Goal: Complete application form

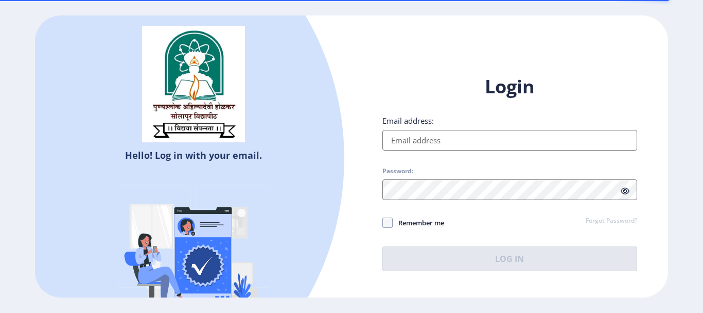
type input "[EMAIL_ADDRESS][DOMAIN_NAME]"
click at [624, 188] on icon at bounding box center [625, 191] width 9 height 8
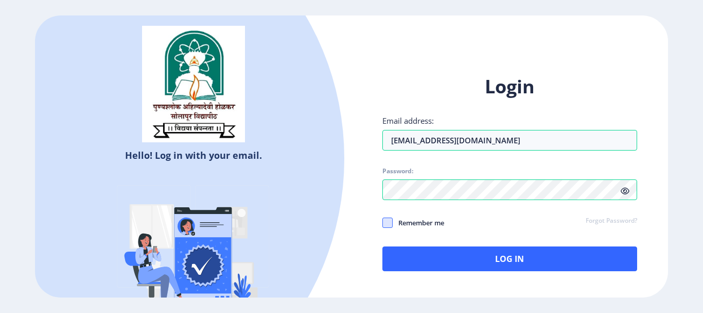
click at [388, 224] on span at bounding box center [388, 222] width 10 height 10
click at [383, 222] on input "Remember me" at bounding box center [383, 222] width 1 height 1
checkbox input "true"
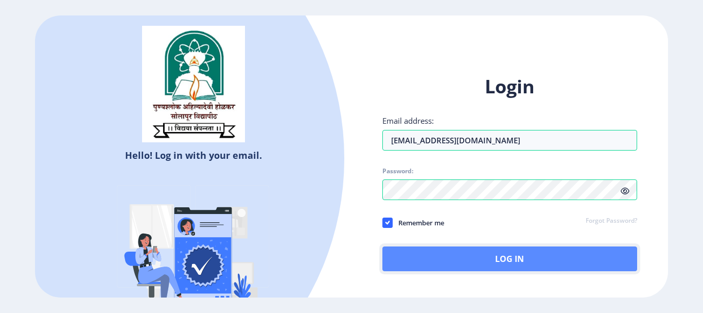
click at [512, 260] on button "Log In" at bounding box center [510, 258] width 255 height 25
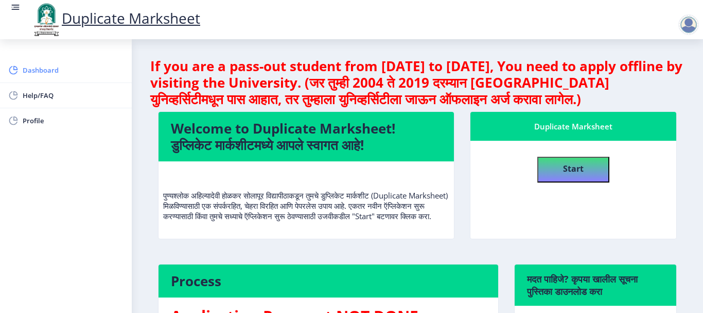
click at [32, 73] on span "Dashboard" at bounding box center [73, 70] width 101 height 12
click at [30, 120] on span "Profile" at bounding box center [73, 120] width 101 height 12
select select
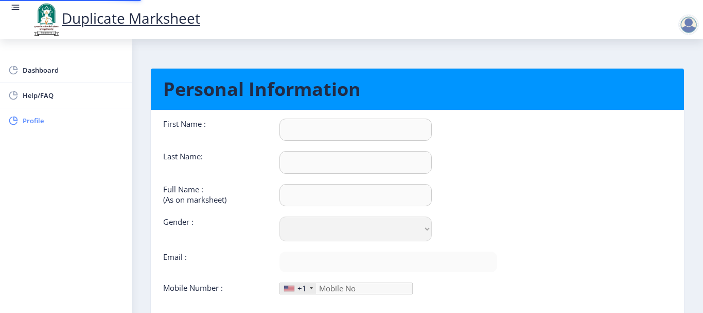
type input "[PERSON_NAME]"
select select "[DEMOGRAPHIC_DATA]"
type input "[EMAIL_ADDRESS][DOMAIN_NAME]"
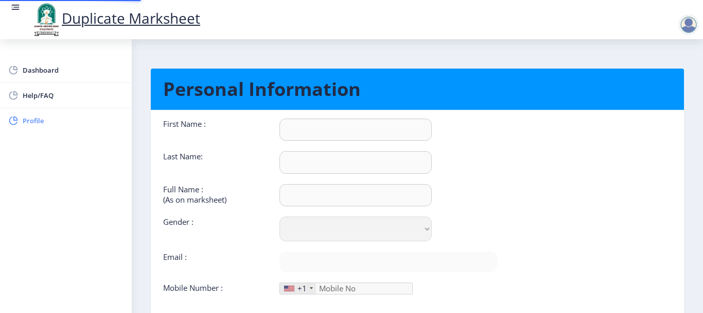
type input "7249000624"
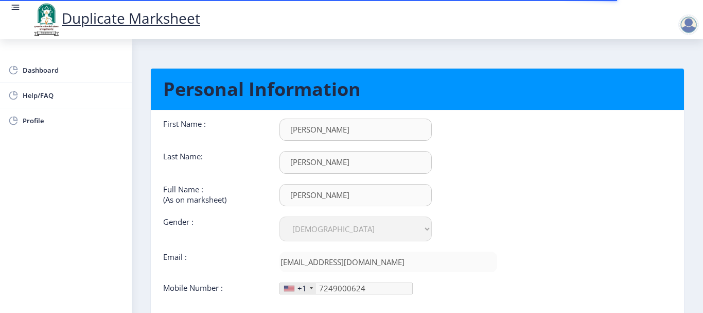
drag, startPoint x: 193, startPoint y: 139, endPoint x: 278, endPoint y: 2, distance: 161.2
click at [278, 2] on div "Duplicate Marksheet Dashboard Help/FAQ Profile Personal Information First Name …" at bounding box center [351, 203] width 703 height 407
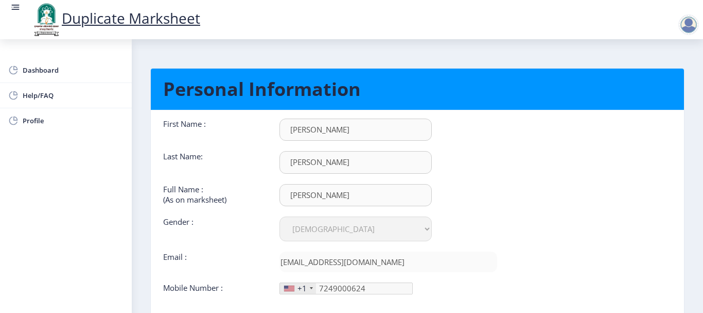
click at [10, 5] on rect at bounding box center [15, 7] width 10 height 10
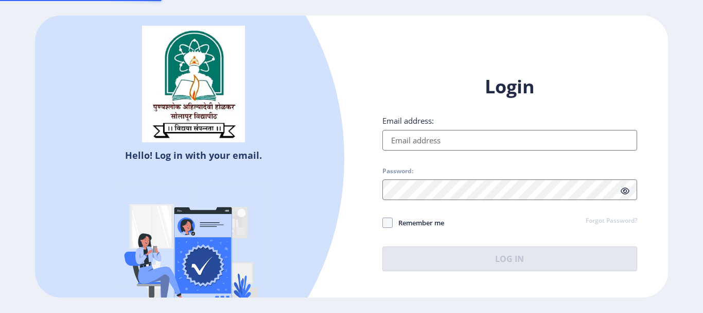
type input "[EMAIL_ADDRESS][DOMAIN_NAME]"
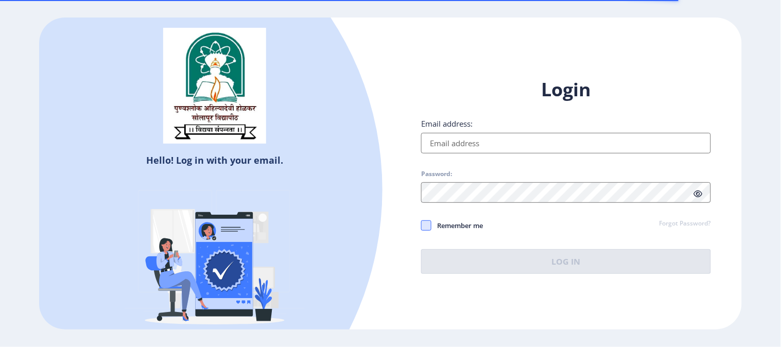
type input "[EMAIL_ADDRESS][DOMAIN_NAME]"
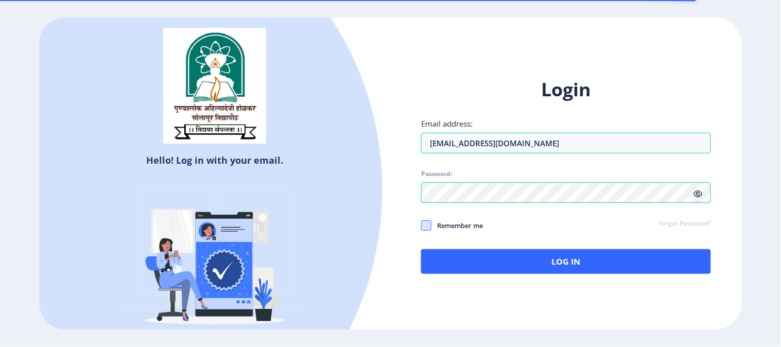
click at [429, 227] on span at bounding box center [426, 225] width 10 height 10
click at [422, 226] on input "Remember me" at bounding box center [421, 226] width 1 height 1
checkbox input "true"
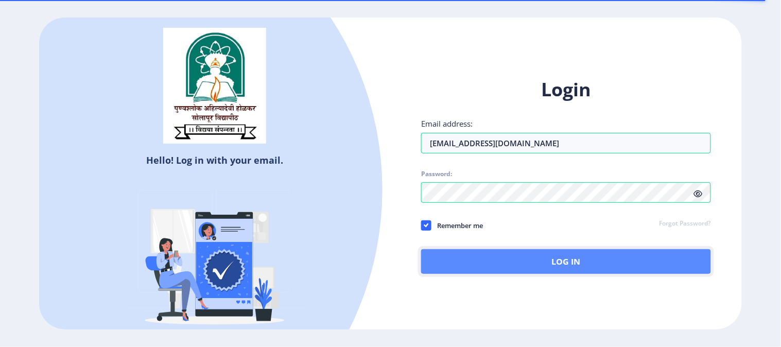
click at [579, 266] on button "Log In" at bounding box center [566, 261] width 290 height 25
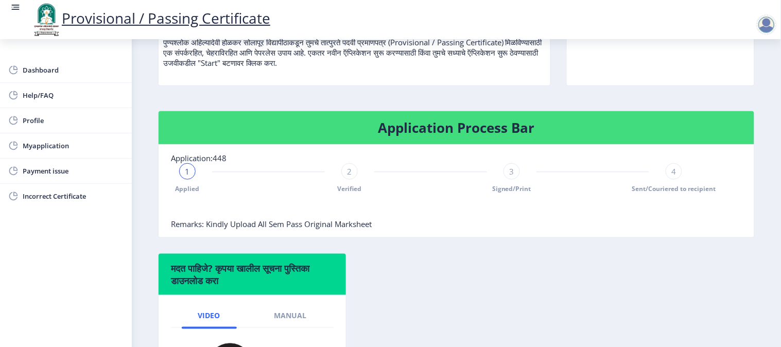
scroll to position [103, 0]
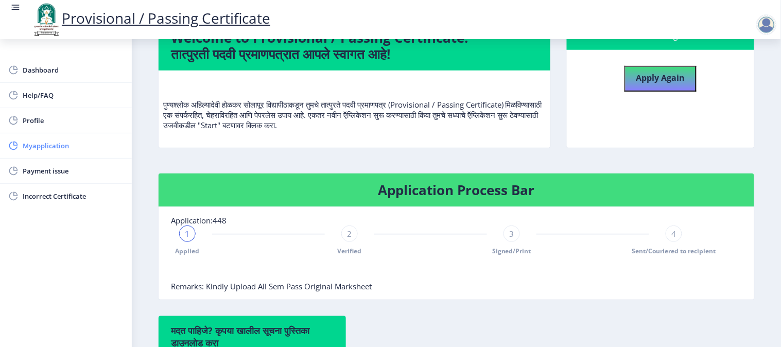
click at [33, 146] on span "Myapplication" at bounding box center [73, 146] width 101 height 12
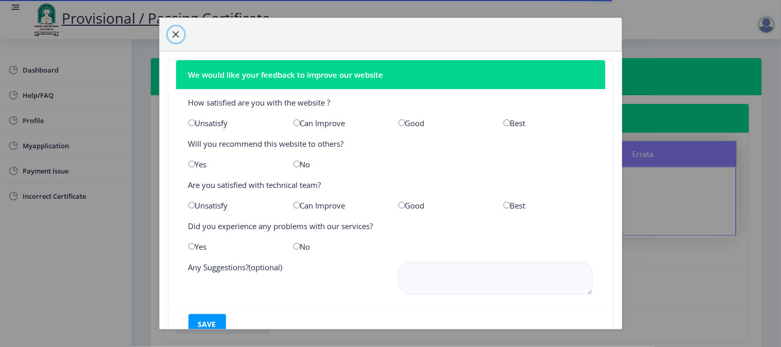
click at [174, 30] on span "button" at bounding box center [176, 34] width 8 height 8
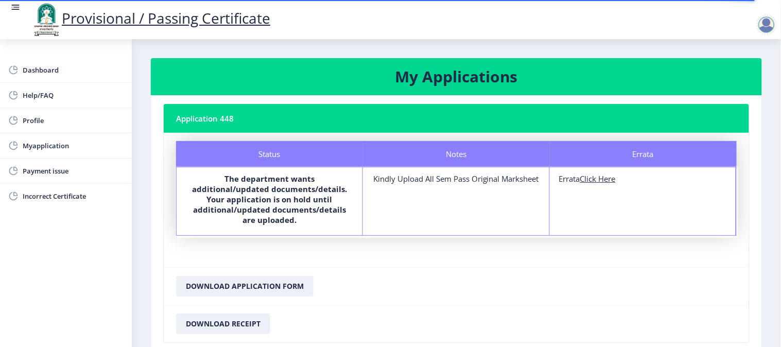
drag, startPoint x: 476, startPoint y: 211, endPoint x: 507, endPoint y: 149, distance: 69.1
click at [507, 149] on div "Status Notes Errata Status The department wants additional/updated documents/de…" at bounding box center [456, 188] width 561 height 95
click at [462, 267] on nb-card-footer "Download Application Form" at bounding box center [456, 286] width 585 height 38
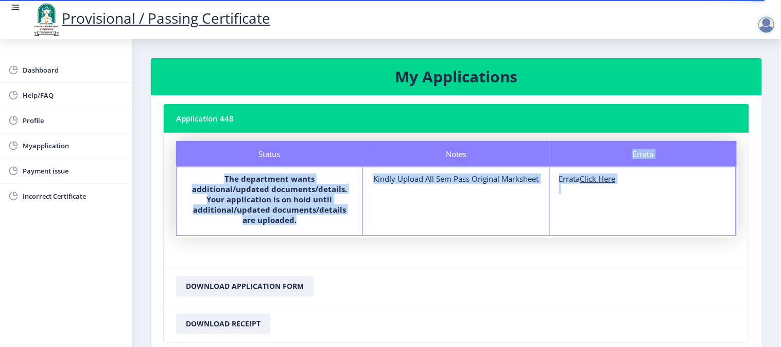
drag, startPoint x: 512, startPoint y: 156, endPoint x: 523, endPoint y: 137, distance: 21.9
click at [523, 137] on nb-card "Application 448 Status Notes Errata Status The department wants additional/upda…" at bounding box center [456, 223] width 587 height 239
click at [523, 137] on nb-card-body "Status Notes Errata Status The department wants additional/updated documents/de…" at bounding box center [456, 200] width 585 height 134
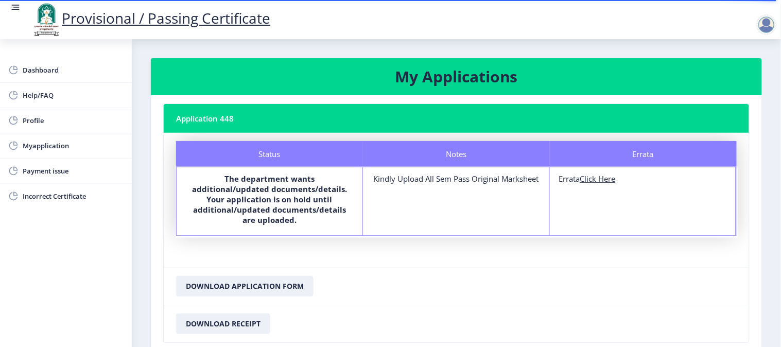
click at [587, 180] on u "Click Here" at bounding box center [598, 179] width 36 height 10
select select
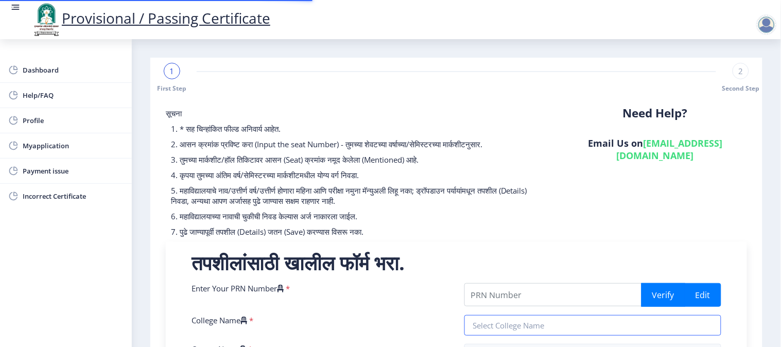
type input "2017032500257956"
type input "SVERIs College of Engineering, Pandharpur"
type input "Bachelor of Technology in Mechanical Engineering"
type input "[PERSON_NAME]"
type input "Shalan"
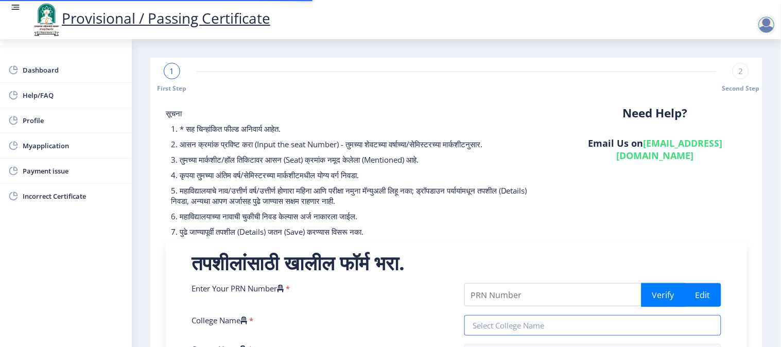
type input "Mechanical Engineering"
type input "For job"
type input "725795"
select select "Grade A"
select select "Regular"
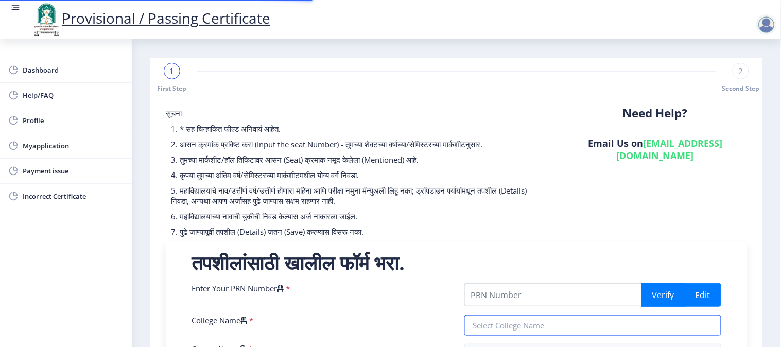
select select "None"
select select "2022"
select select "March"
select select "Semester"
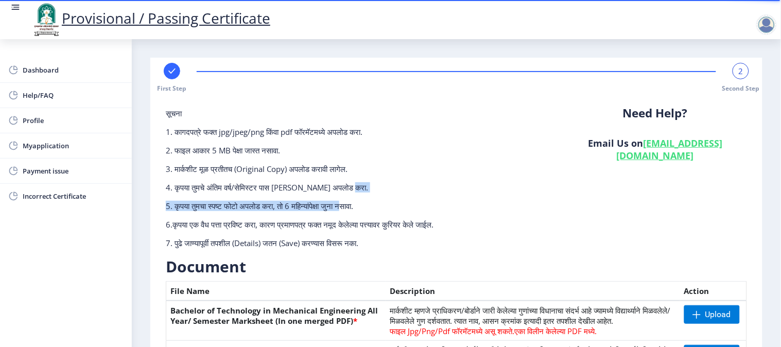
drag, startPoint x: 359, startPoint y: 203, endPoint x: 375, endPoint y: 217, distance: 20.4
click at [375, 217] on div "सूचना 1. कागदपत्रे फक्त jpg/jpeg/png किंवा pdf फॉरमॅटमध्ये अपलोड करा. 2. फाइल आ…" at bounding box center [357, 182] width 398 height 148
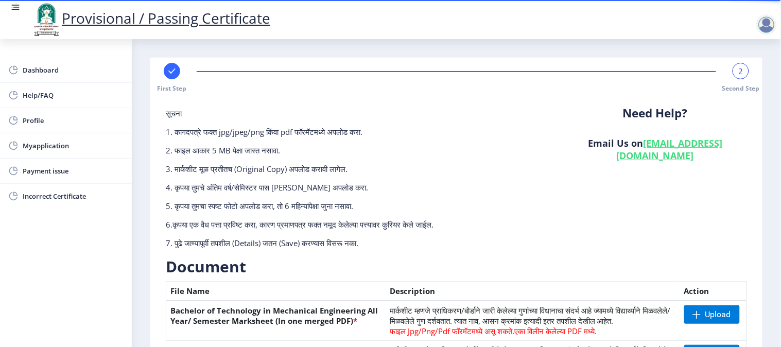
click at [476, 139] on div "सूचना 1. कागदपत्रे फक्त jpg/jpeg/png किंवा pdf फॉरमॅटमध्ये अपलोड करा. 2. फाइल आ…" at bounding box center [357, 182] width 398 height 148
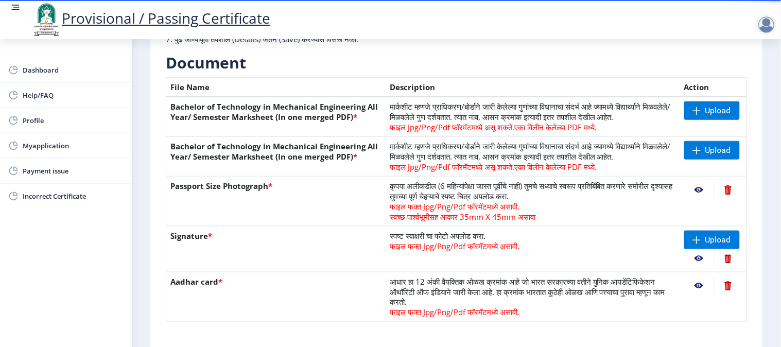
scroll to position [229, 0]
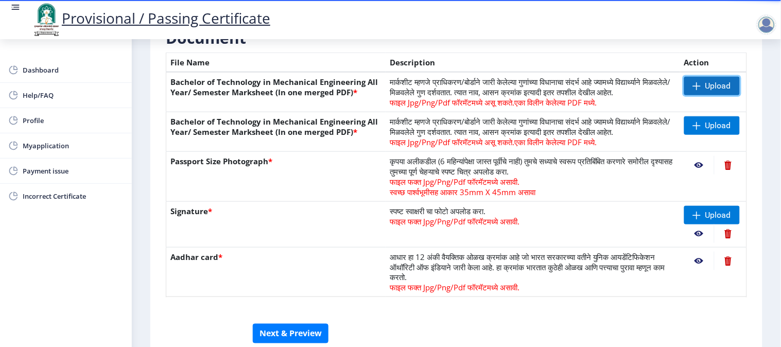
click at [699, 88] on span at bounding box center [697, 86] width 8 height 8
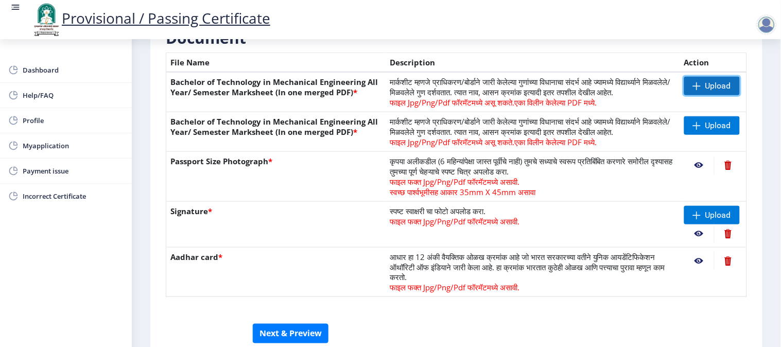
click at [717, 81] on span "Upload" at bounding box center [718, 86] width 26 height 10
click at [707, 81] on span "Upload" at bounding box center [718, 86] width 26 height 10
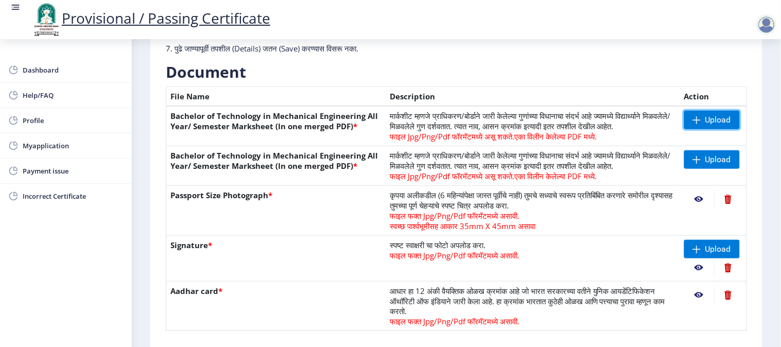
scroll to position [194, 0]
